Goal: Find specific page/section: Find specific page/section

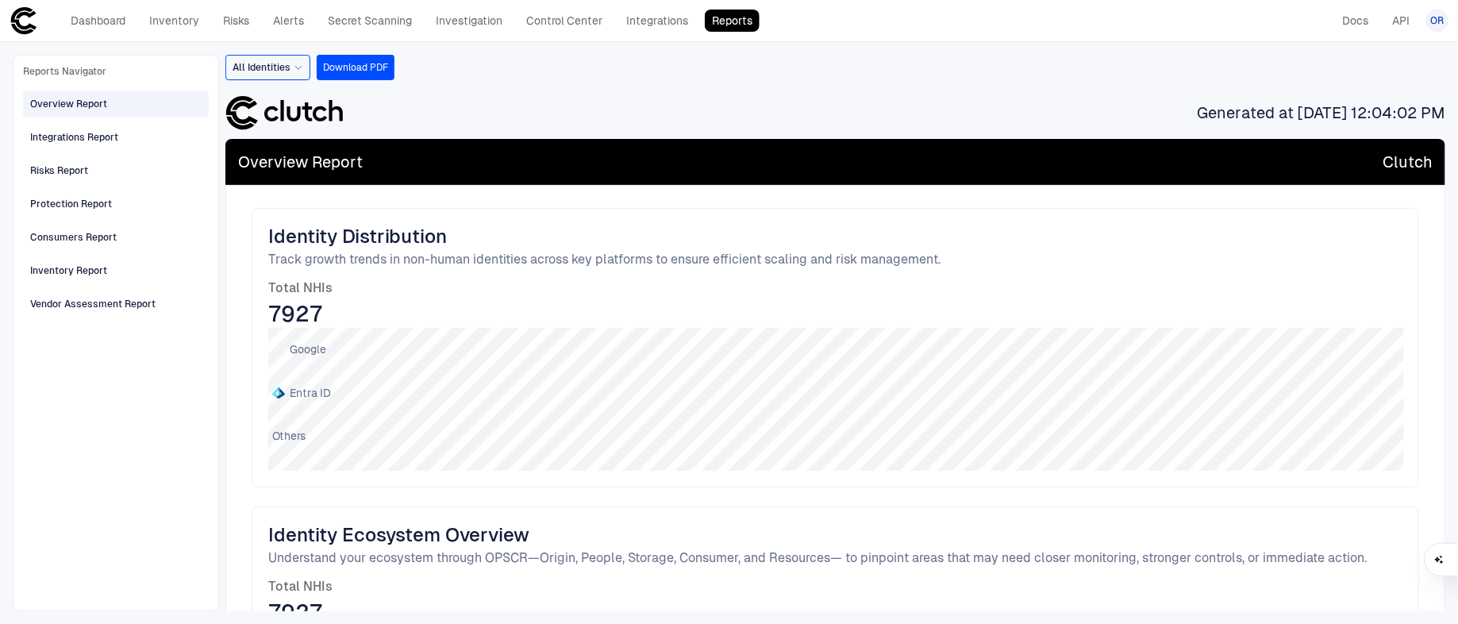
click at [131, 79] on div "Reports Navigator Overview Report Integrations Report Risks Report Protection R…" at bounding box center [116, 333] width 186 height 536
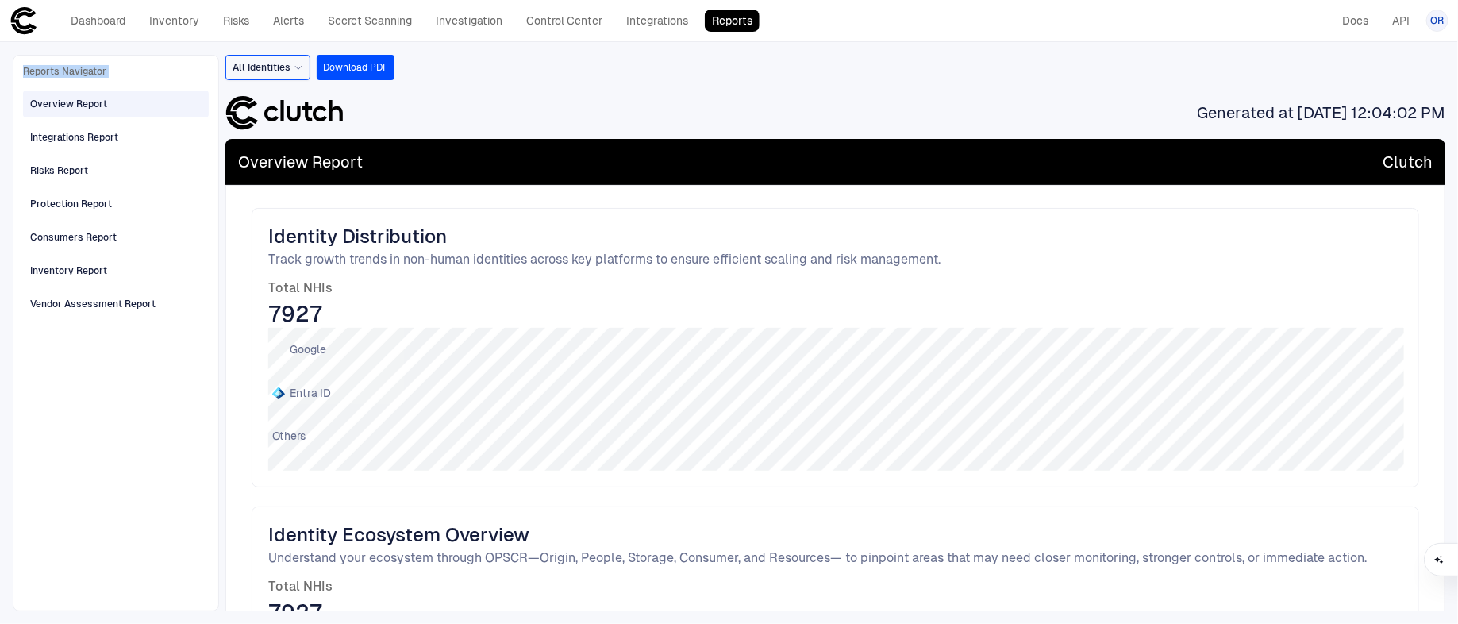
click at [116, 73] on div "Reports Navigator" at bounding box center [116, 71] width 186 height 13
click at [141, 132] on div "Integrations Report" at bounding box center [117, 137] width 175 height 25
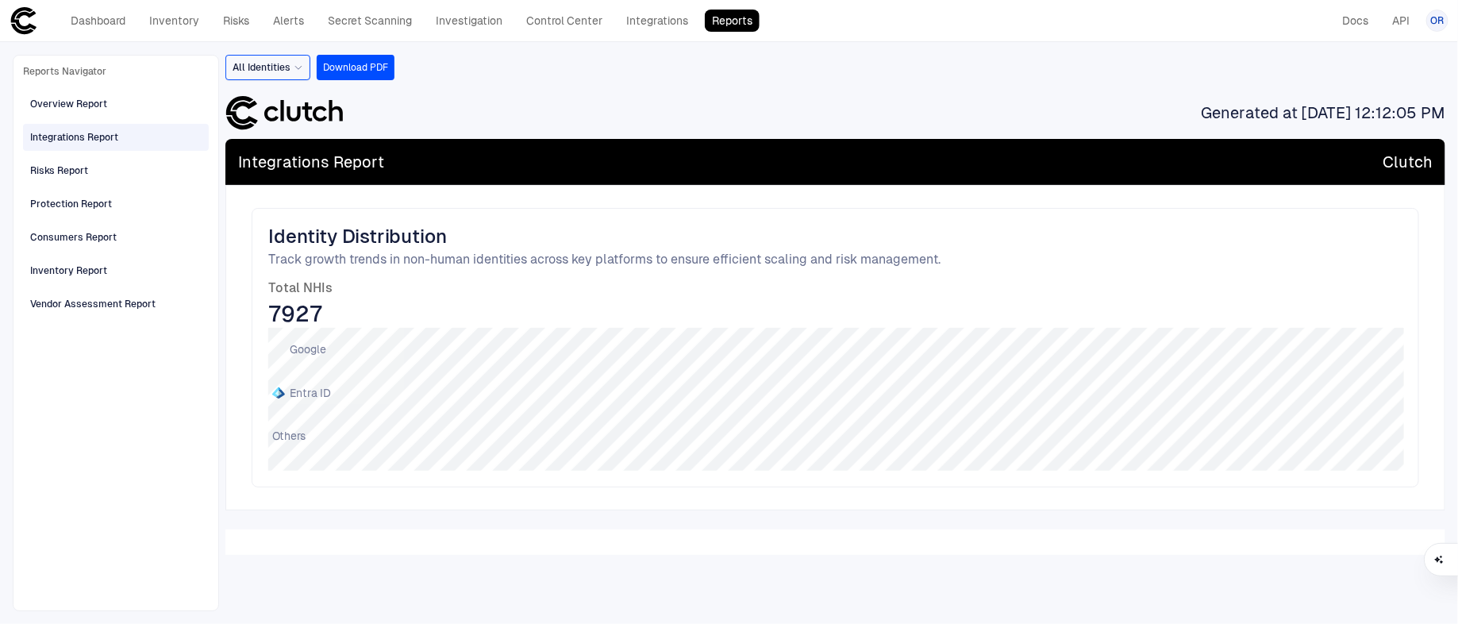
click at [153, 88] on div "Overview Report Integrations Report Risks Report Protection Report Consumers Re…" at bounding box center [116, 202] width 186 height 230
click at [153, 100] on div "Overview Report" at bounding box center [117, 103] width 175 height 25
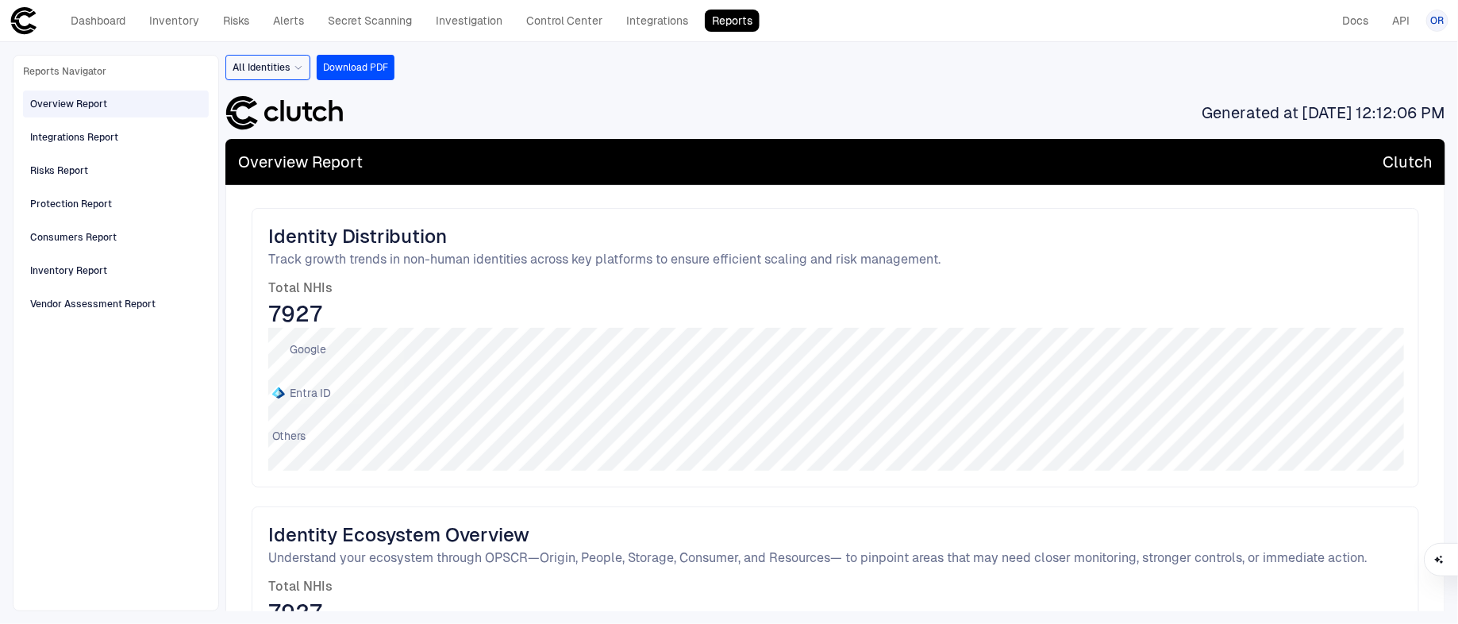
click at [167, 77] on div "Reports Navigator" at bounding box center [116, 71] width 186 height 13
click at [167, 77] on div "Reports Navigator Overview Report Integrations Report Risks Report Protection R…" at bounding box center [116, 333] width 186 height 536
click at [1437, 27] on div "OR" at bounding box center [1437, 21] width 22 height 22
click at [1354, 136] on li "Logout" at bounding box center [1365, 129] width 144 height 25
